Goal: Obtain resource: Download file/media

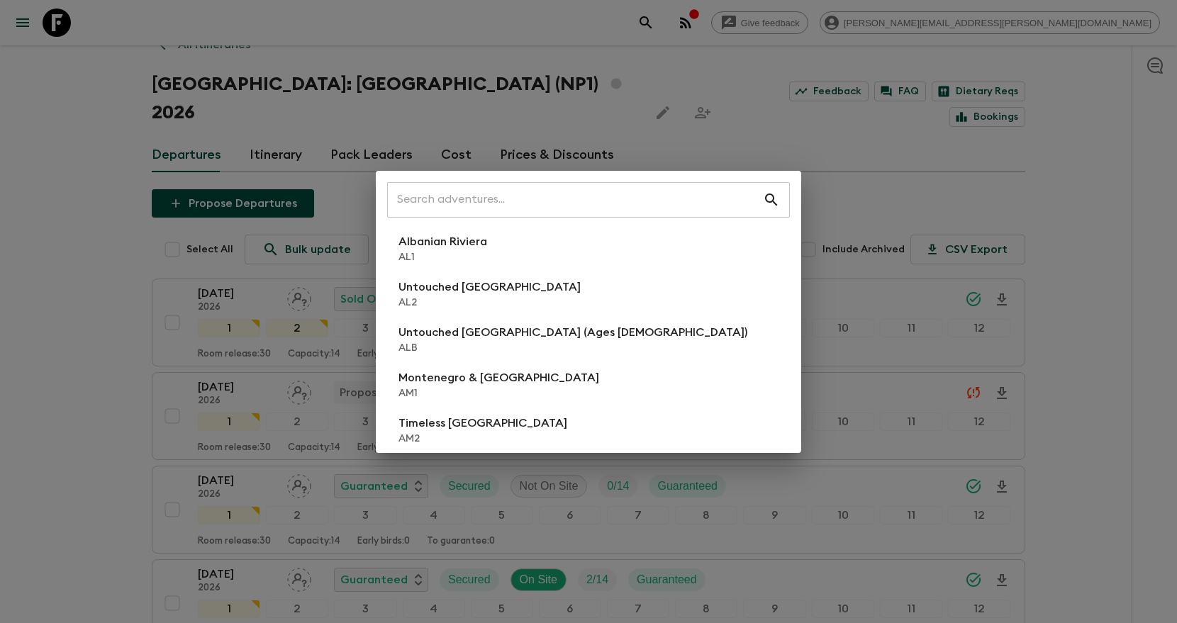
scroll to position [26, 0]
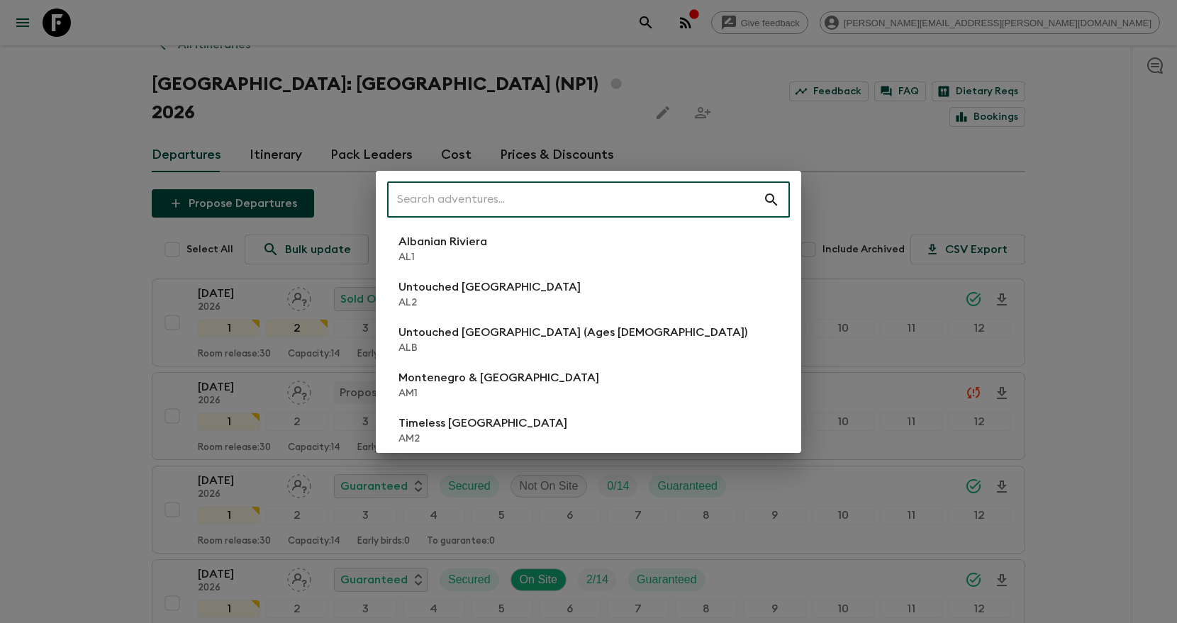
click at [659, 203] on input "text" at bounding box center [575, 200] width 376 height 40
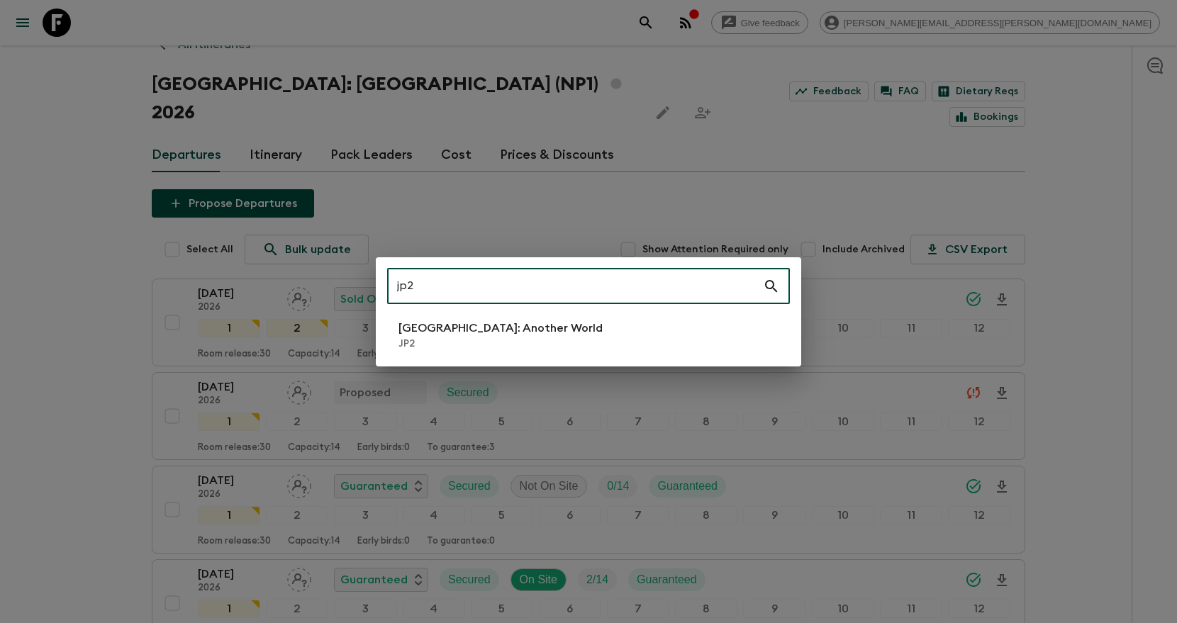
type input "jp2"
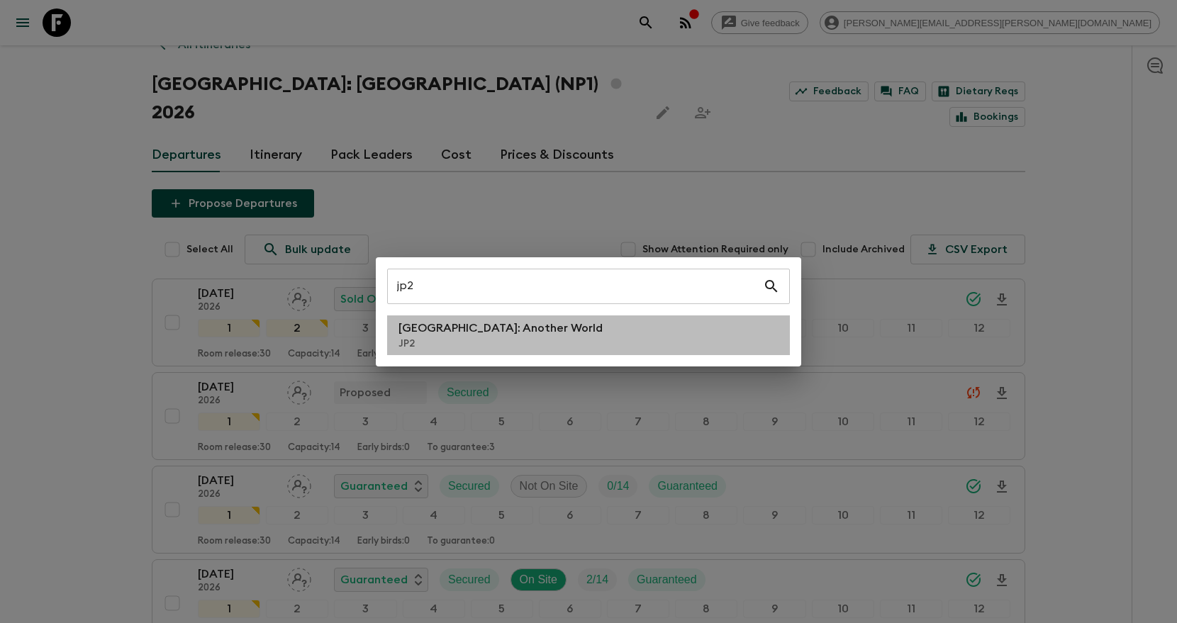
click at [631, 333] on li "[GEOGRAPHIC_DATA]: Another World JP2" at bounding box center [588, 336] width 403 height 40
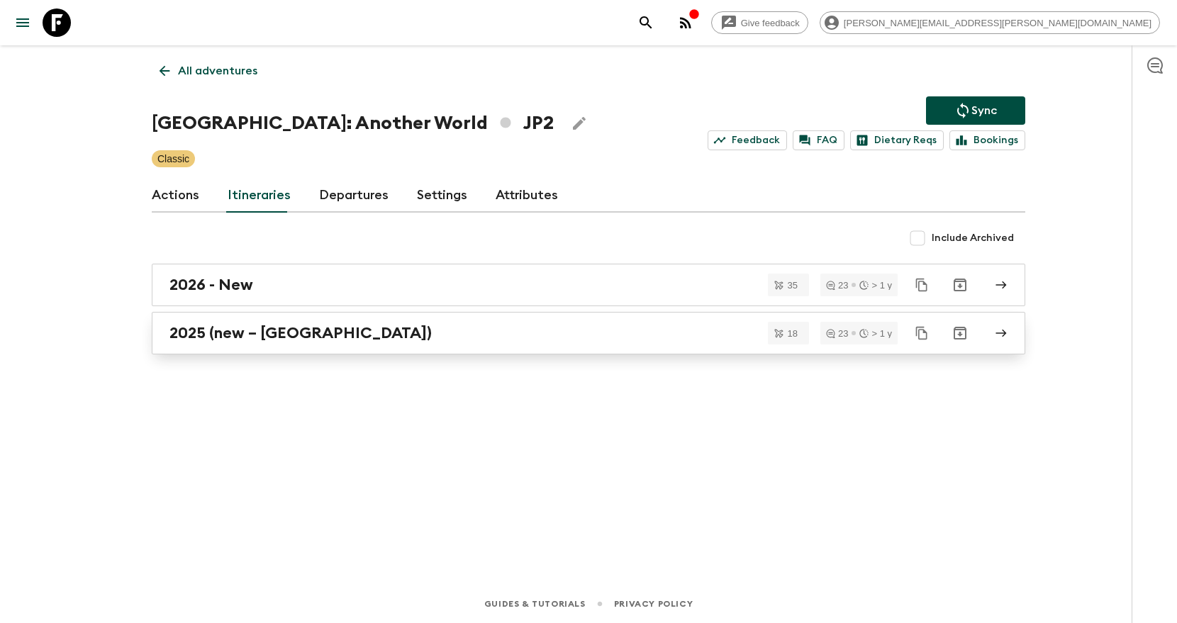
click at [547, 340] on div "2025 (new – [GEOGRAPHIC_DATA])" at bounding box center [574, 333] width 811 height 18
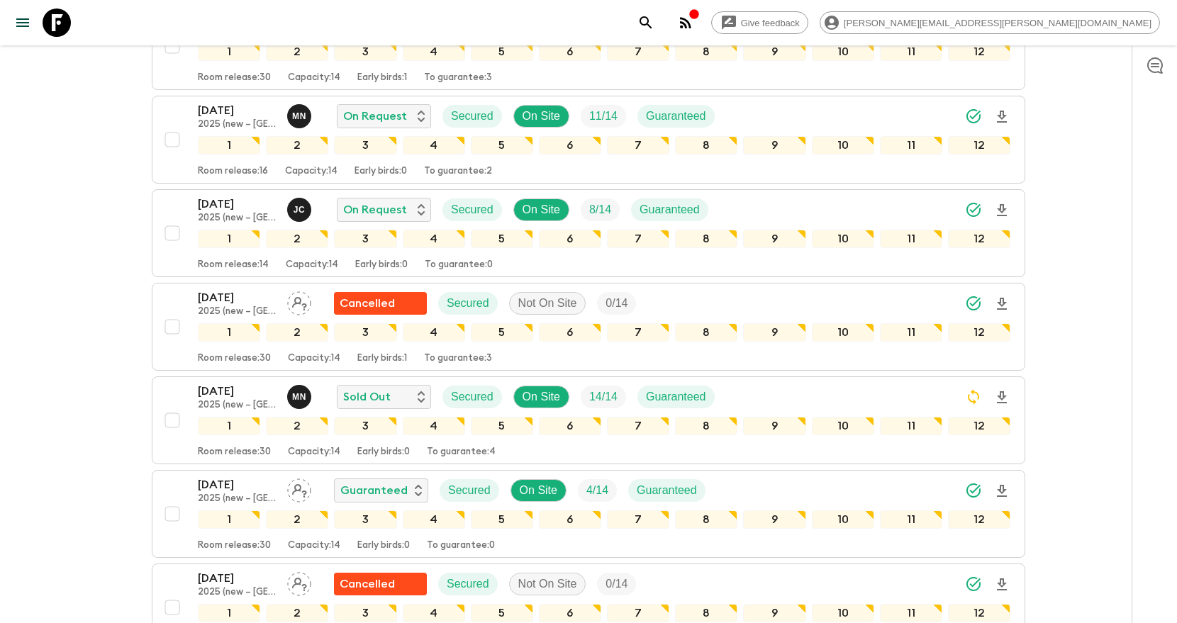
scroll to position [869, 0]
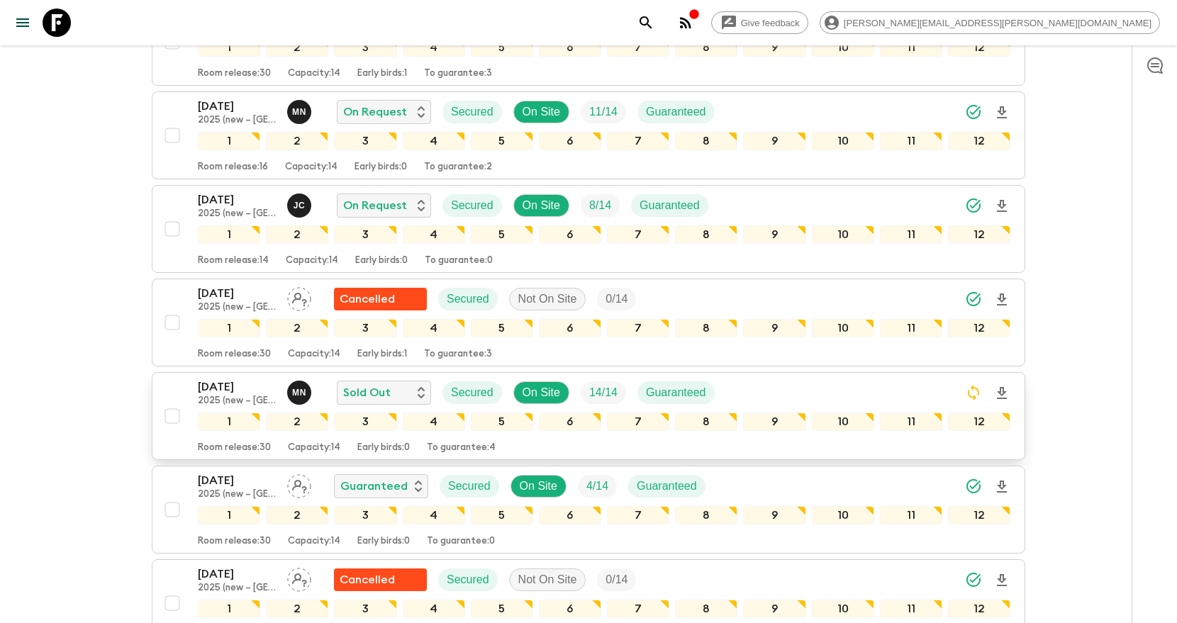
click at [837, 379] on div "[DATE] 2025 (new – [GEOGRAPHIC_DATA]) M N Sold Out Secured On Site 14 / 14 Guar…" at bounding box center [604, 393] width 813 height 28
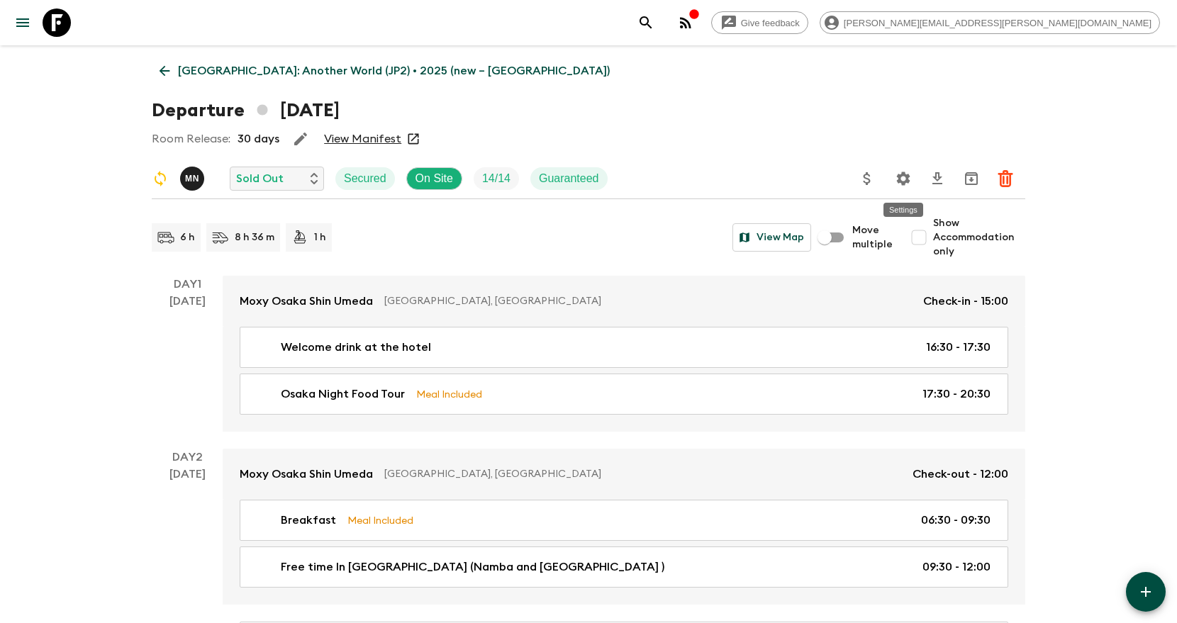
click at [908, 174] on icon "Settings" at bounding box center [903, 178] width 13 height 13
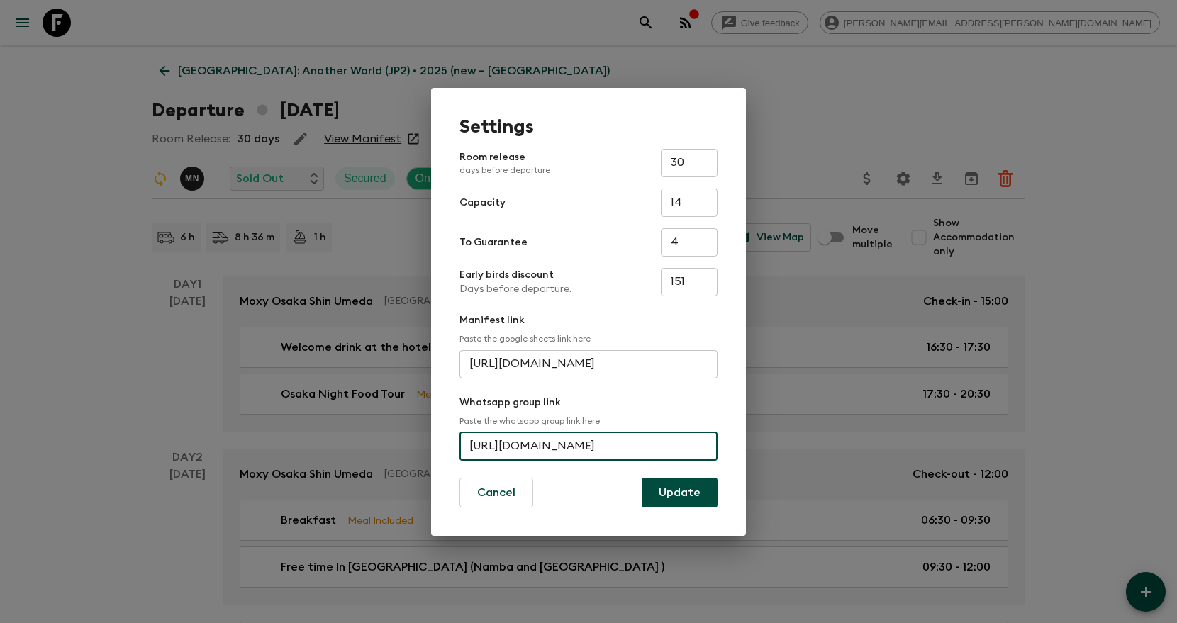
click at [551, 434] on input "[URL][DOMAIN_NAME]" at bounding box center [588, 446] width 258 height 28
click at [856, 111] on div "Settings Room release days before departure 30 ​ Capacity 14 ​ To Guarantee 4 ​…" at bounding box center [588, 311] width 1177 height 623
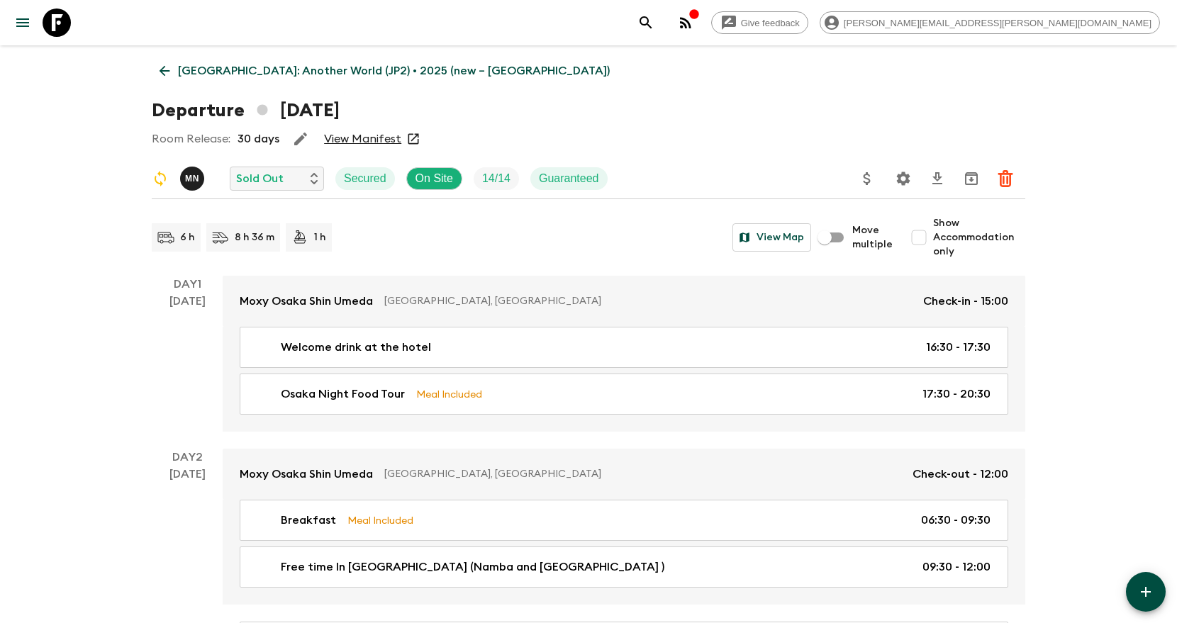
click at [654, 23] on icon "search adventures" at bounding box center [645, 22] width 17 height 17
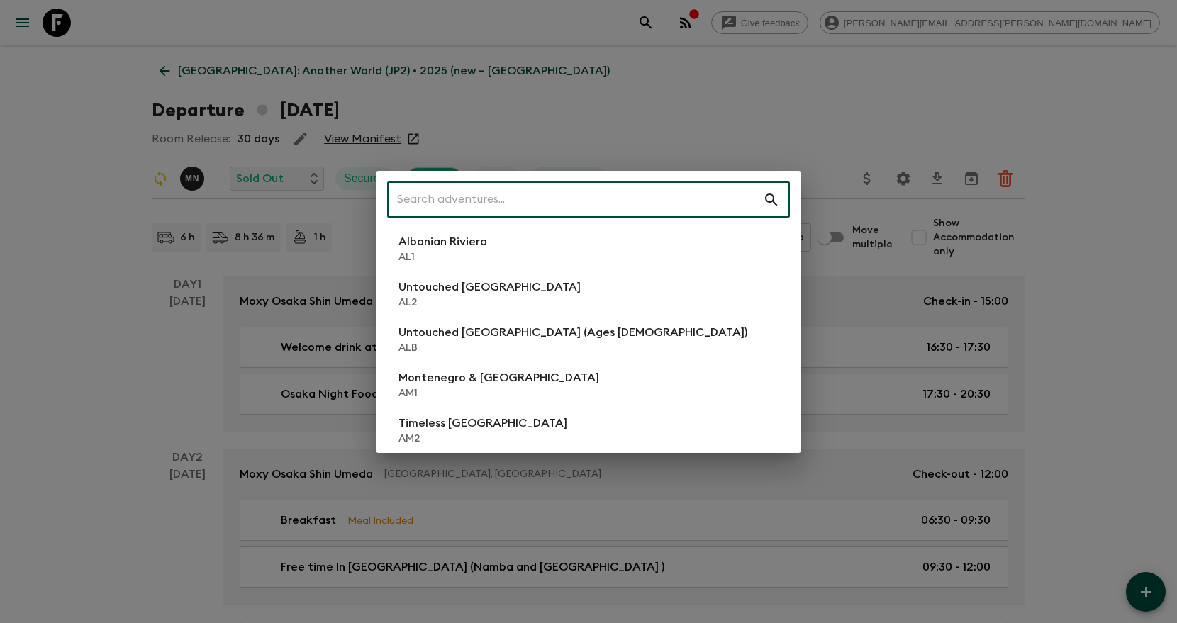
click at [630, 198] on input "text" at bounding box center [575, 200] width 376 height 40
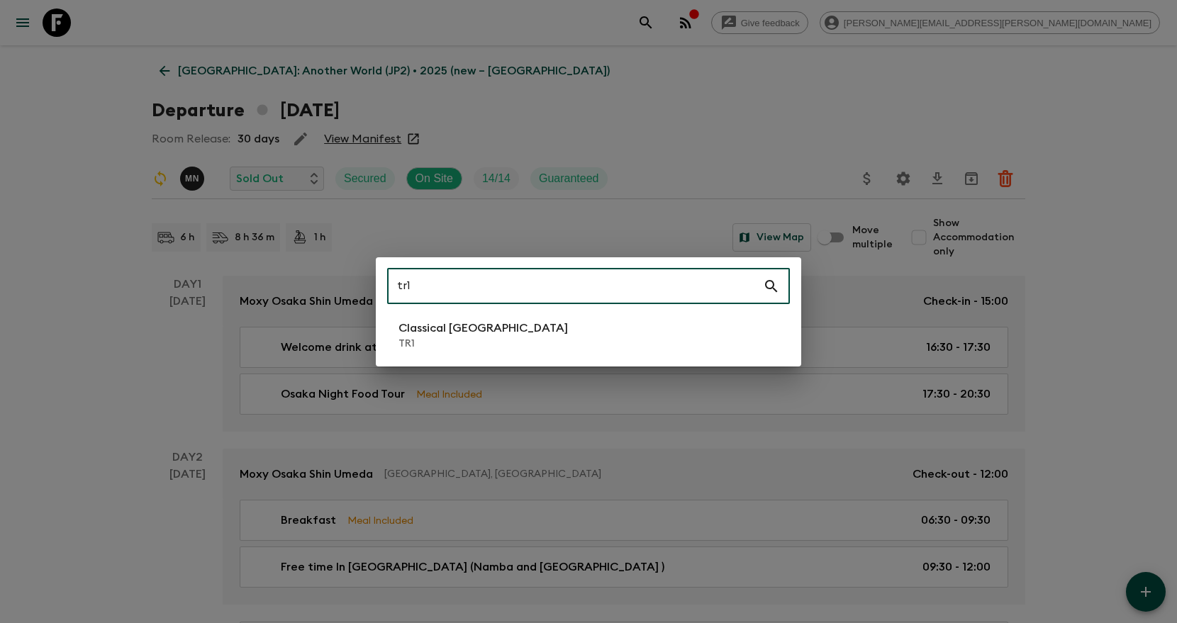
type input "tr1"
click at [618, 337] on li "Classical Türkiye TR1" at bounding box center [588, 336] width 403 height 40
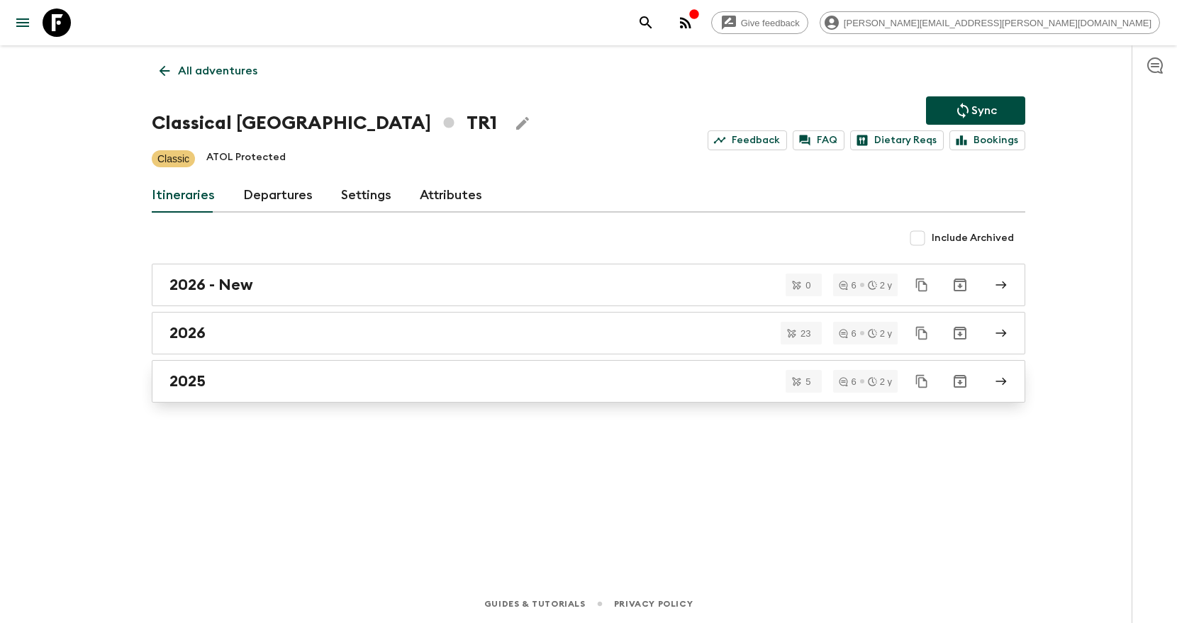
click at [484, 374] on div "2025" at bounding box center [574, 381] width 811 height 18
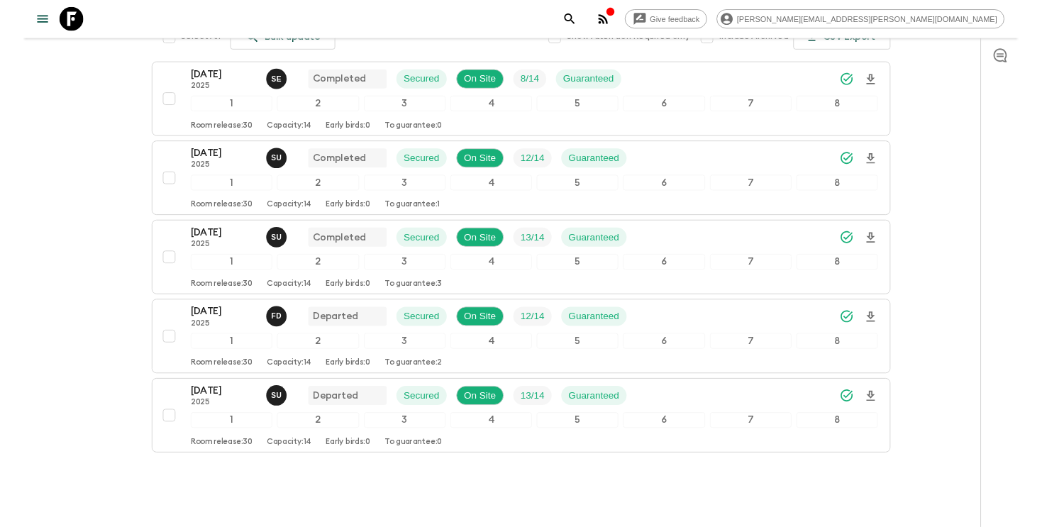
scroll to position [245, 0]
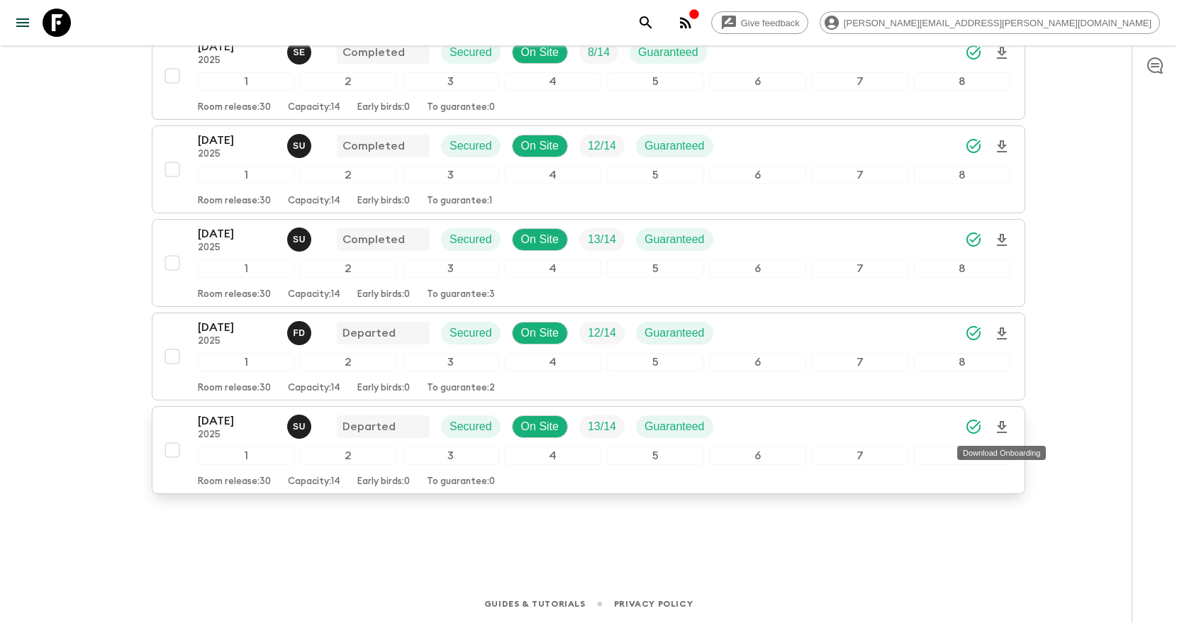
click at [1003, 430] on icon "Download Onboarding" at bounding box center [1001, 427] width 17 height 17
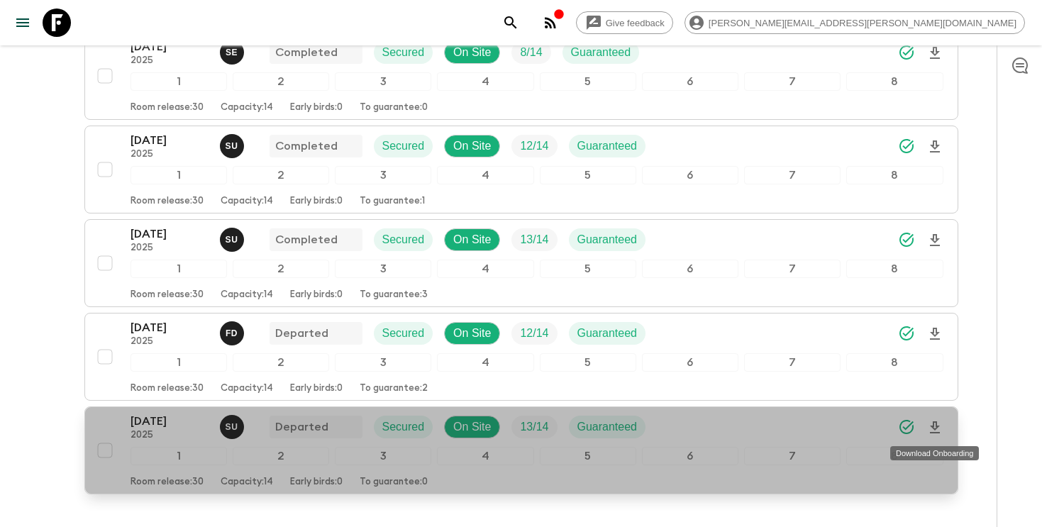
click at [932, 430] on icon "Download Onboarding" at bounding box center [934, 427] width 17 height 17
